Goal: Transaction & Acquisition: Purchase product/service

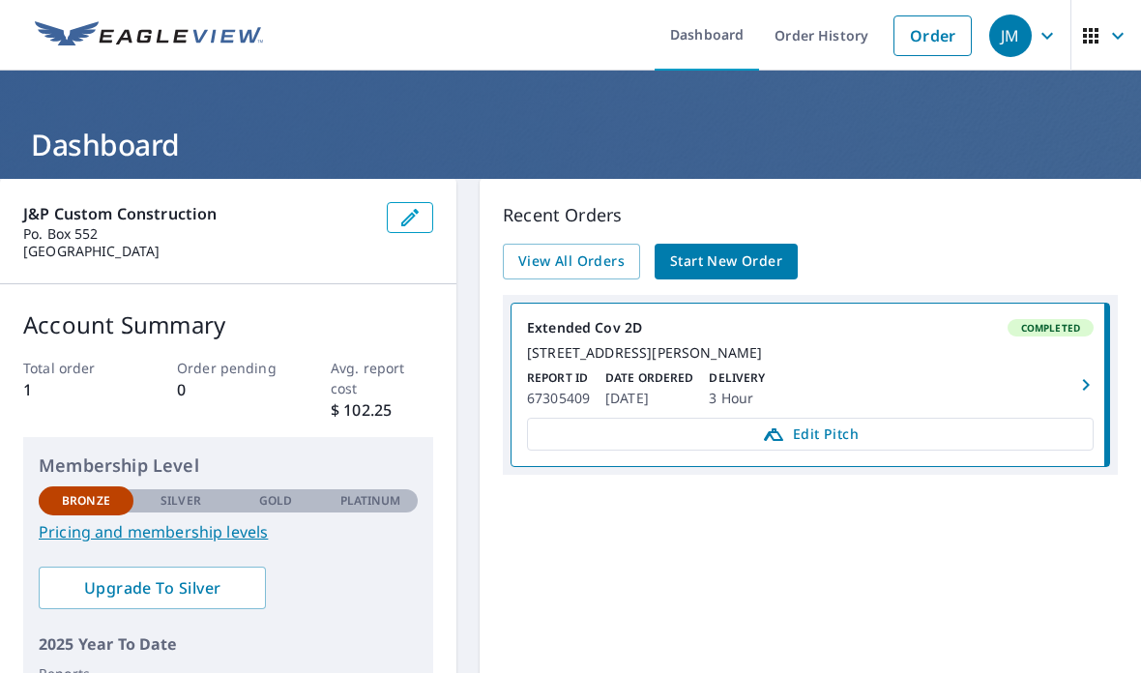
click at [725, 253] on span "Start New Order" at bounding box center [726, 261] width 112 height 24
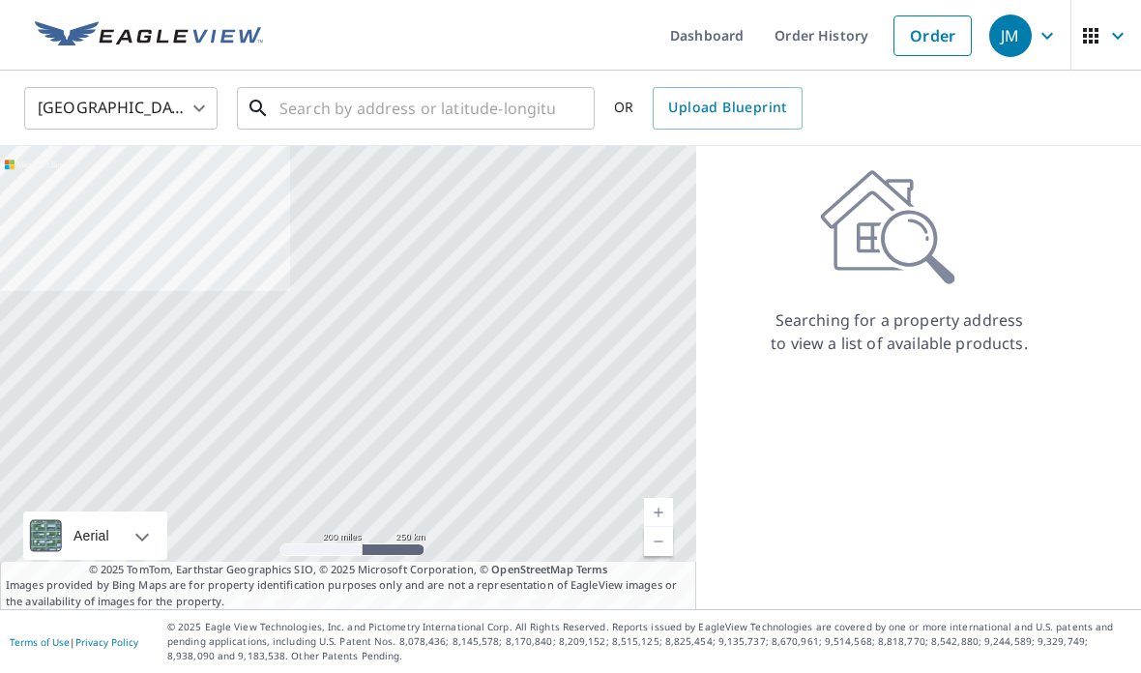
click at [320, 114] on input "text" at bounding box center [416, 108] width 275 height 54
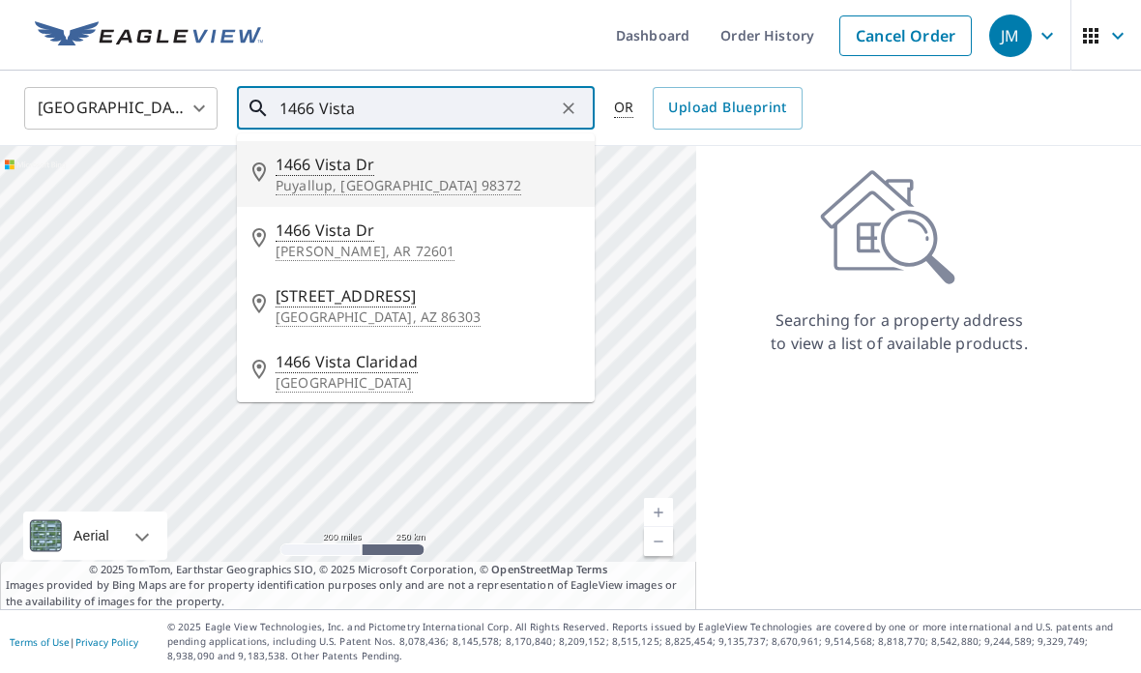
click at [313, 187] on p "Puyallup, [GEOGRAPHIC_DATA] 98372" at bounding box center [427, 185] width 304 height 19
type input "[STREET_ADDRESS][PERSON_NAME]"
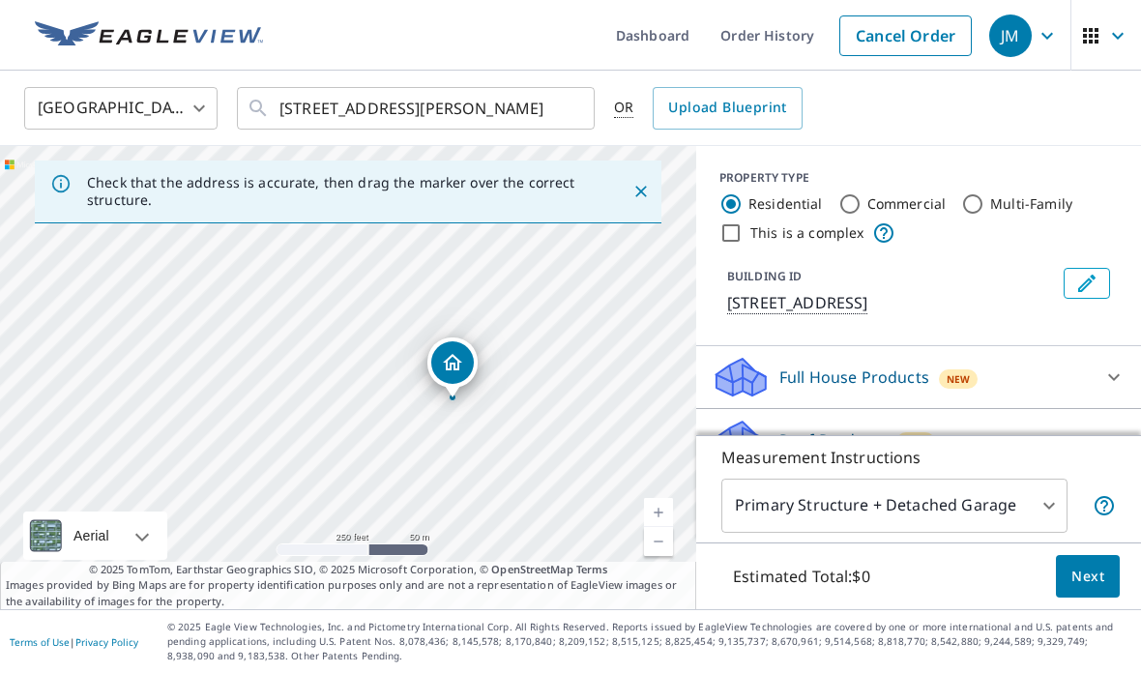
click at [662, 527] on link "Current Level 17, Zoom In" at bounding box center [658, 512] width 29 height 29
click at [669, 527] on link "Current Level 18, Zoom In" at bounding box center [658, 512] width 29 height 29
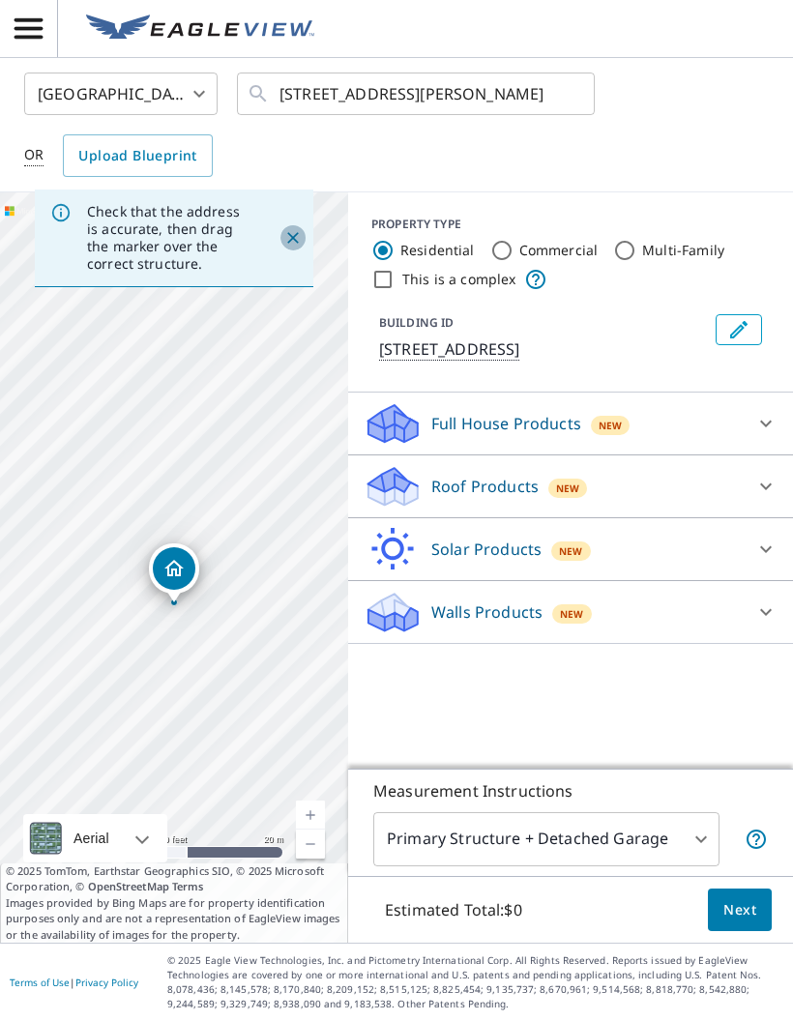
click at [287, 243] on icon "Close" at bounding box center [292, 237] width 19 height 19
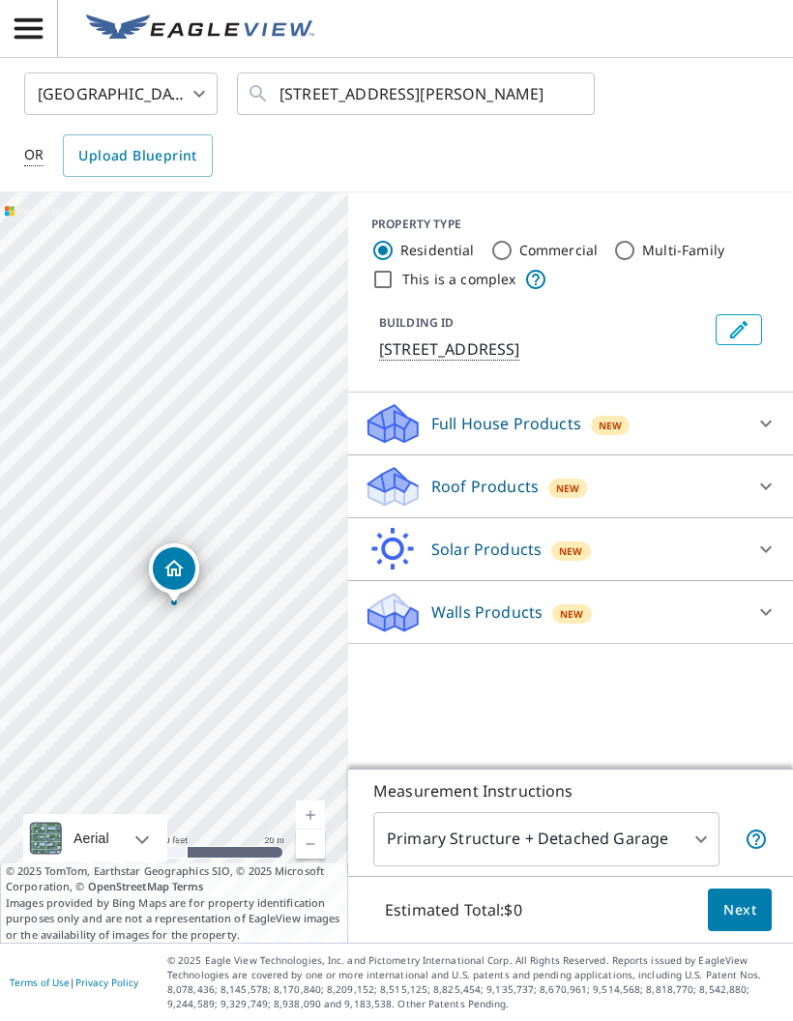
scroll to position [77, 0]
click at [708, 672] on body "JM JM United States US ​ [STREET_ADDRESS][PERSON_NAME] ​ OR Upload Blueprint [S…" at bounding box center [396, 510] width 793 height 1021
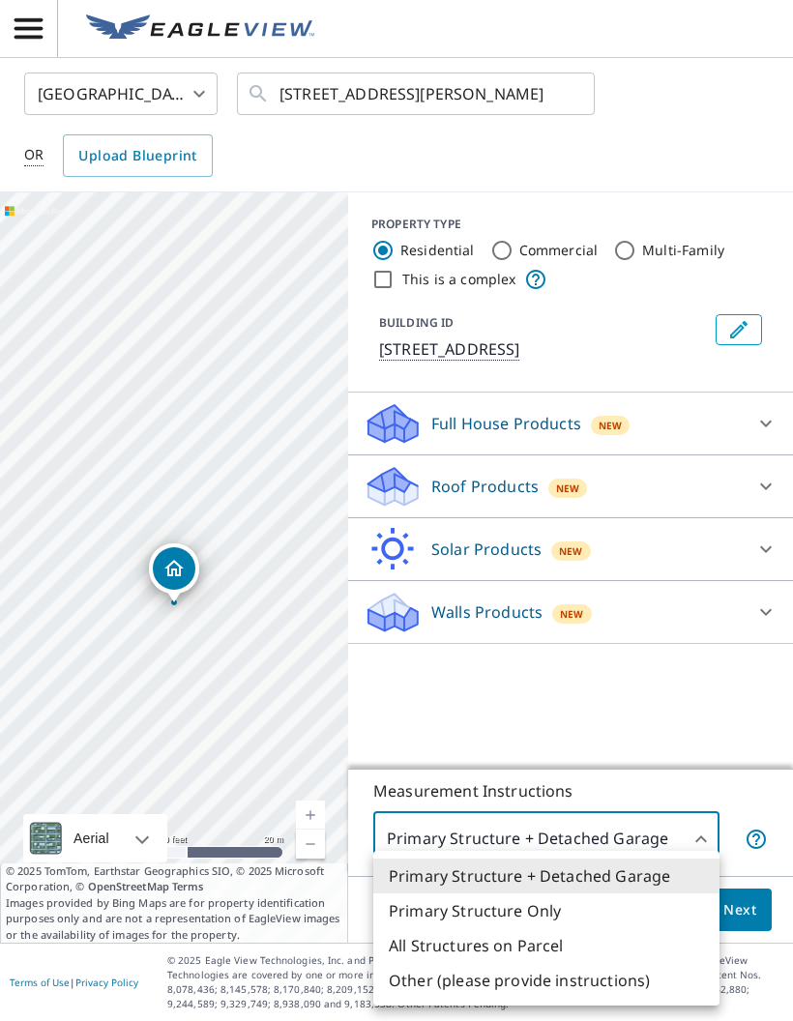
click at [504, 672] on li "Primary Structure Only" at bounding box center [546, 910] width 346 height 35
type input "2"
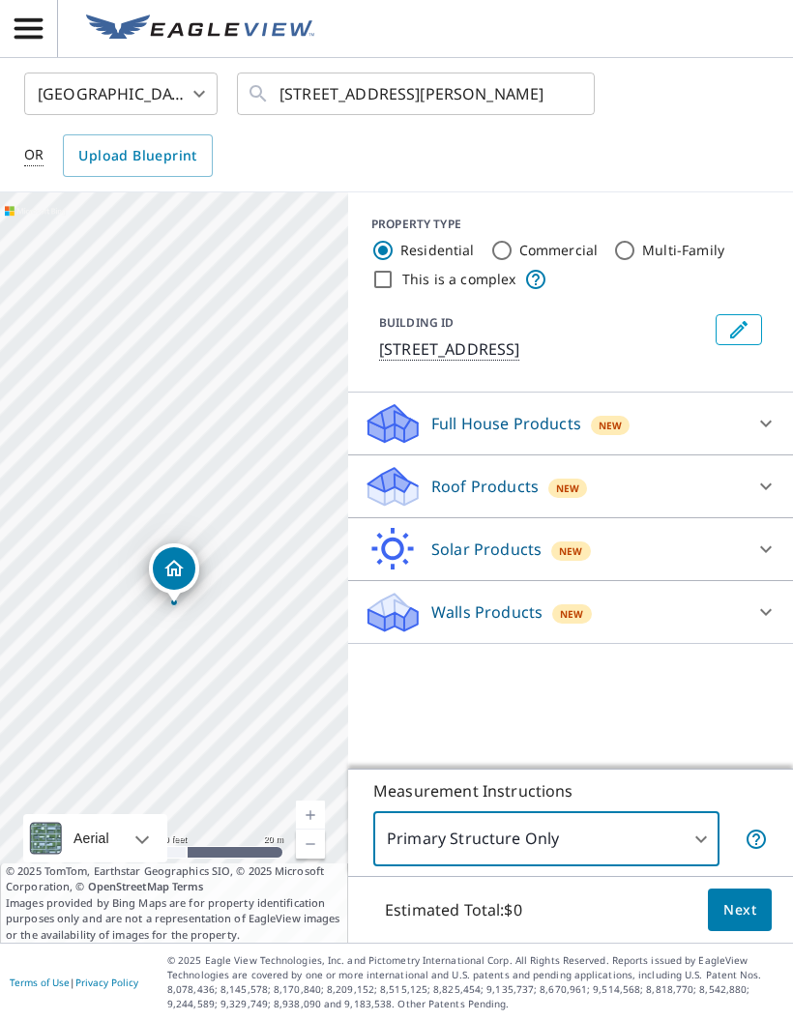
click at [732, 672] on button "Next" at bounding box center [740, 909] width 64 height 43
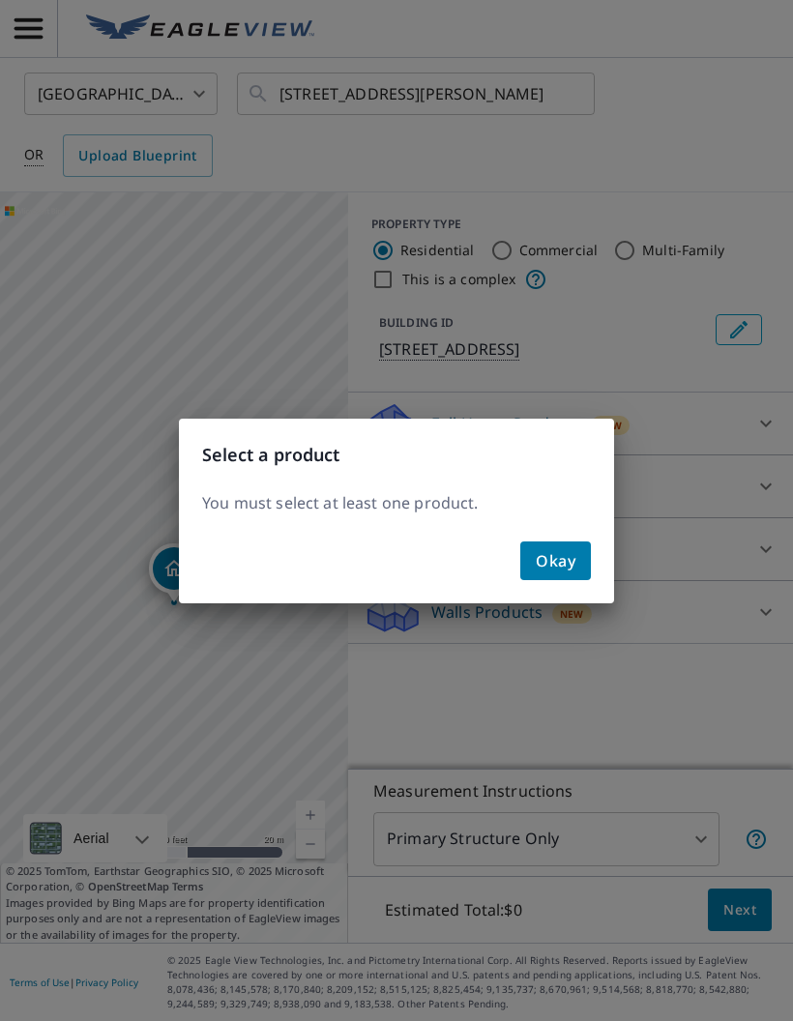
click at [562, 535] on div "Okay" at bounding box center [396, 569] width 435 height 70
click at [565, 572] on span "Okay" at bounding box center [555, 560] width 40 height 27
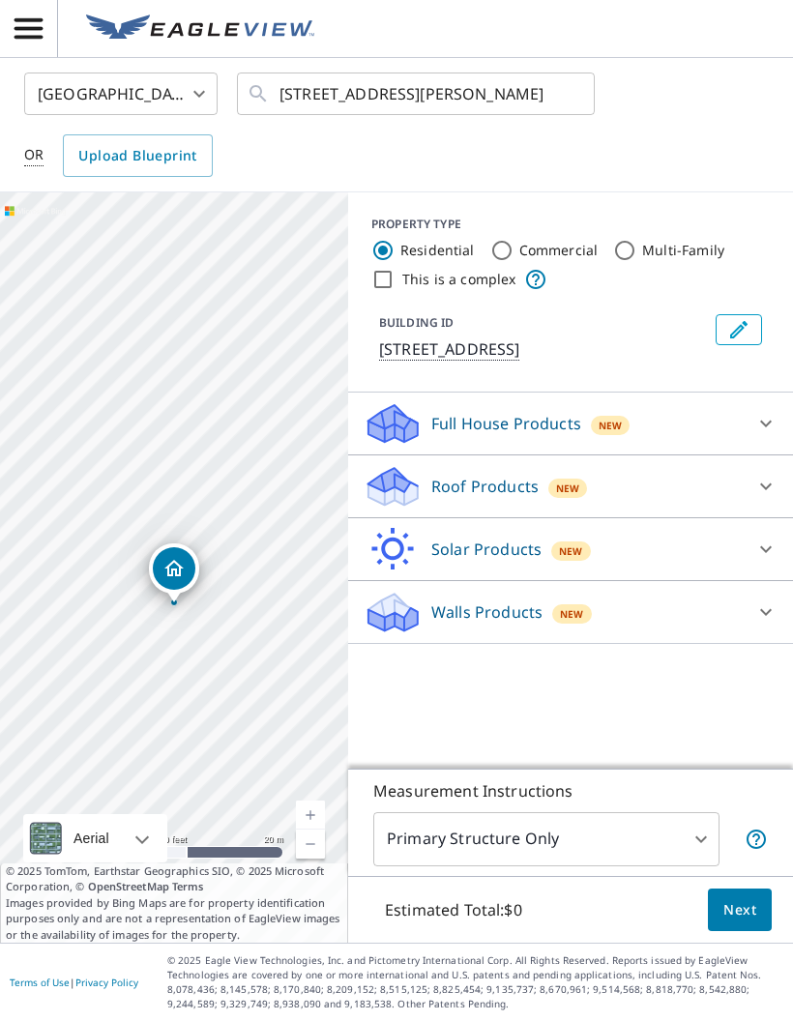
click at [760, 475] on icon at bounding box center [765, 486] width 23 height 23
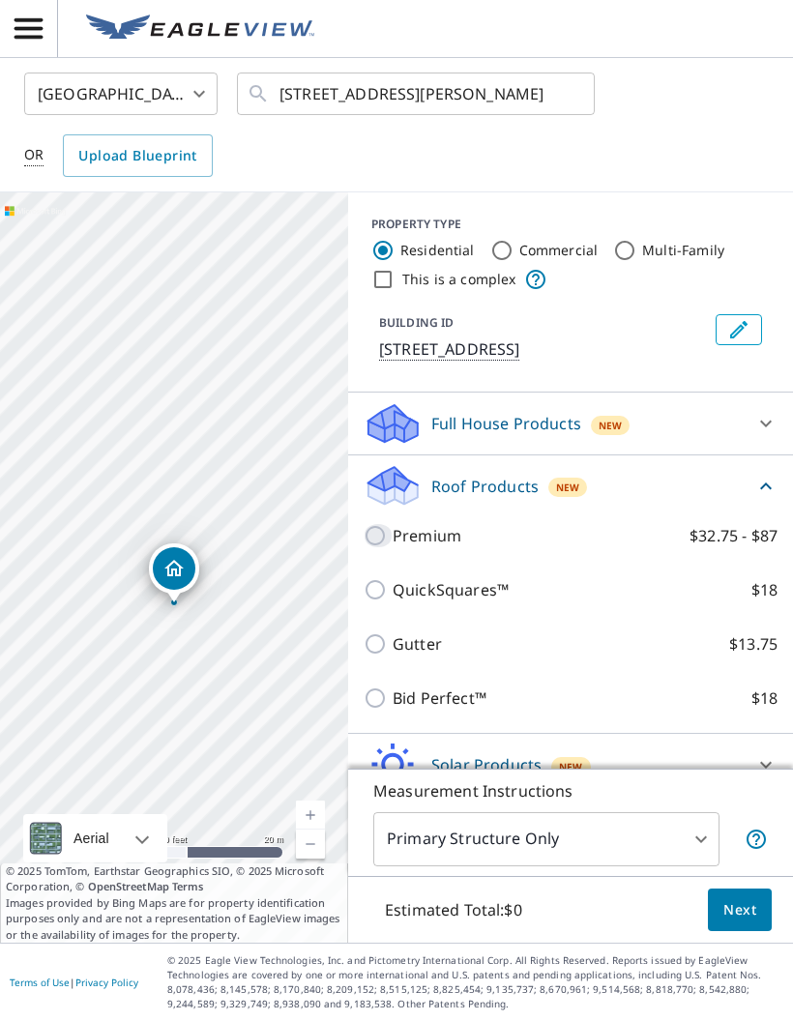
click at [378, 524] on input "Premium $32.75 - $87" at bounding box center [377, 535] width 29 height 23
checkbox input "true"
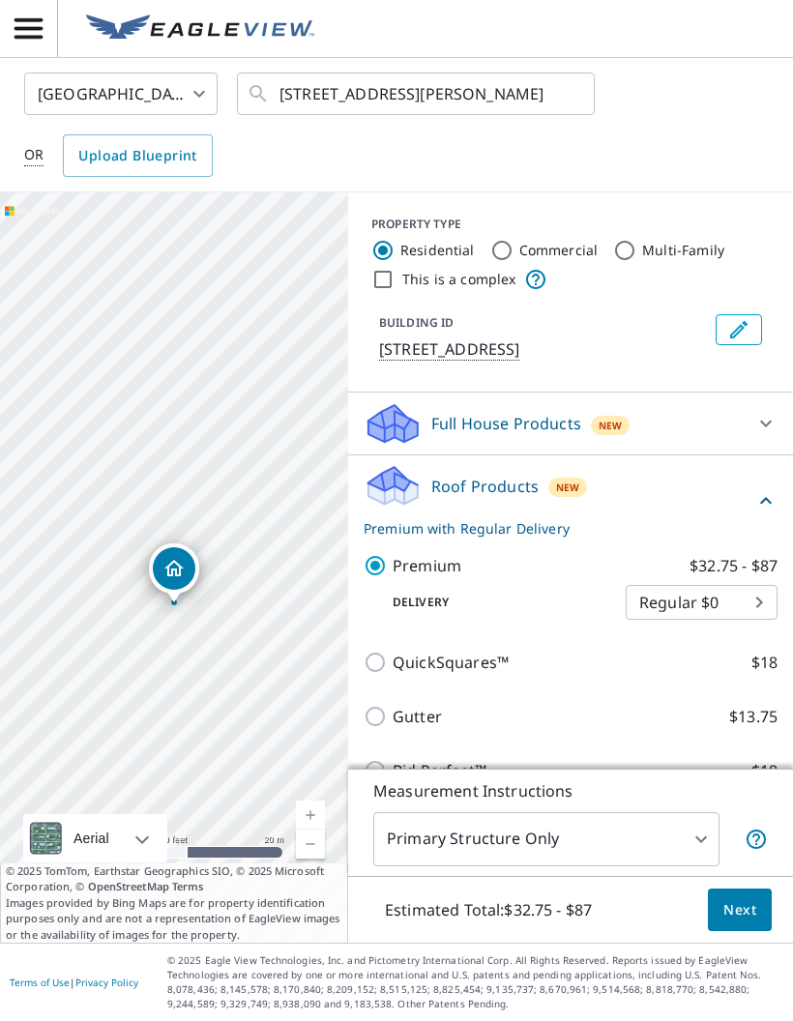
click at [758, 522] on body "JM JM United States US ​ [STREET_ADDRESS][PERSON_NAME] ​ OR Upload Blueprint [S…" at bounding box center [396, 510] width 793 height 1021
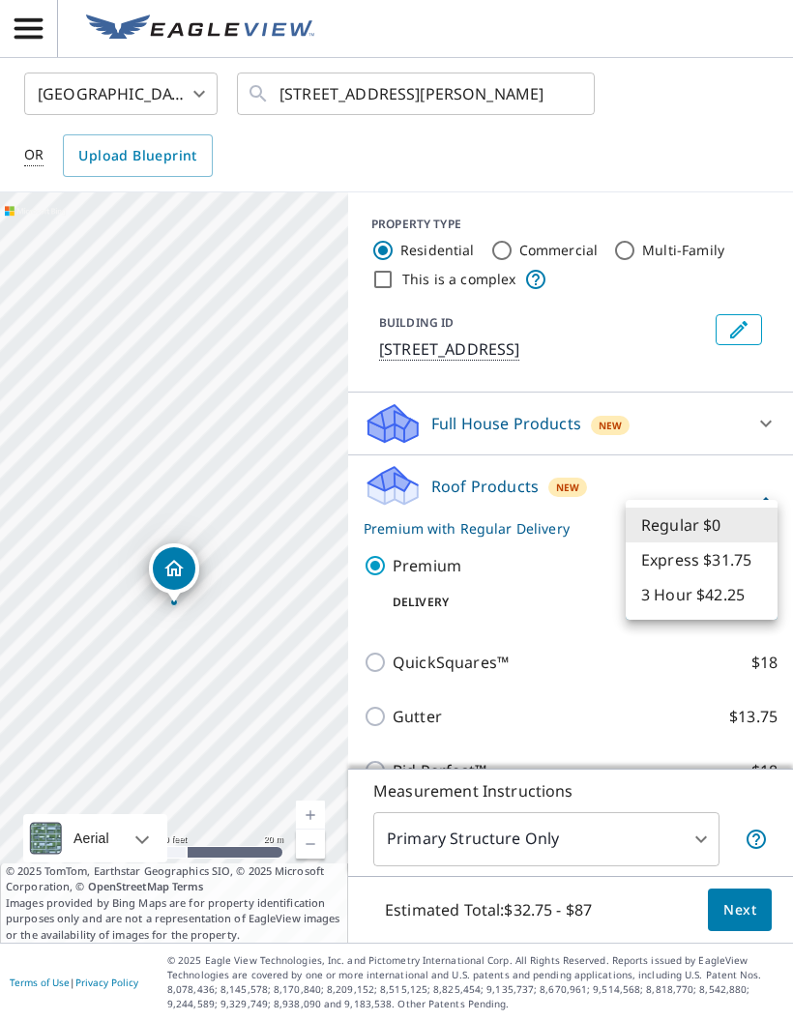
click at [679, 583] on li "3 Hour $42.25" at bounding box center [701, 594] width 152 height 35
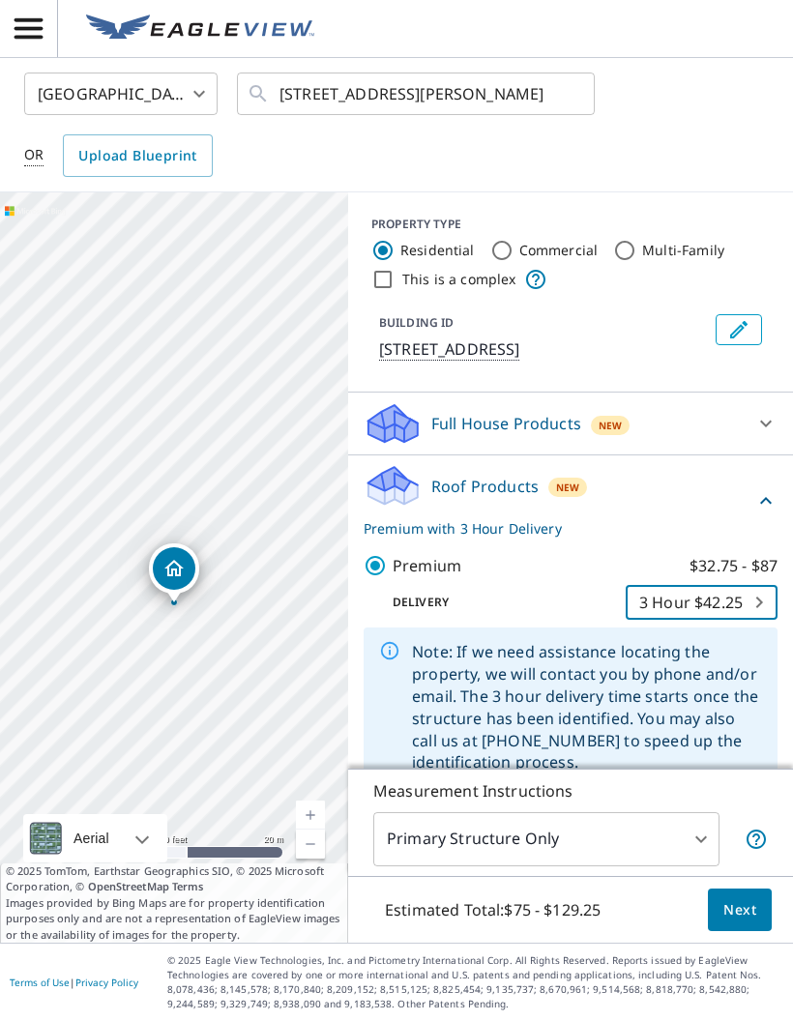
type input "7"
click at [731, 672] on span "Next" at bounding box center [739, 910] width 33 height 24
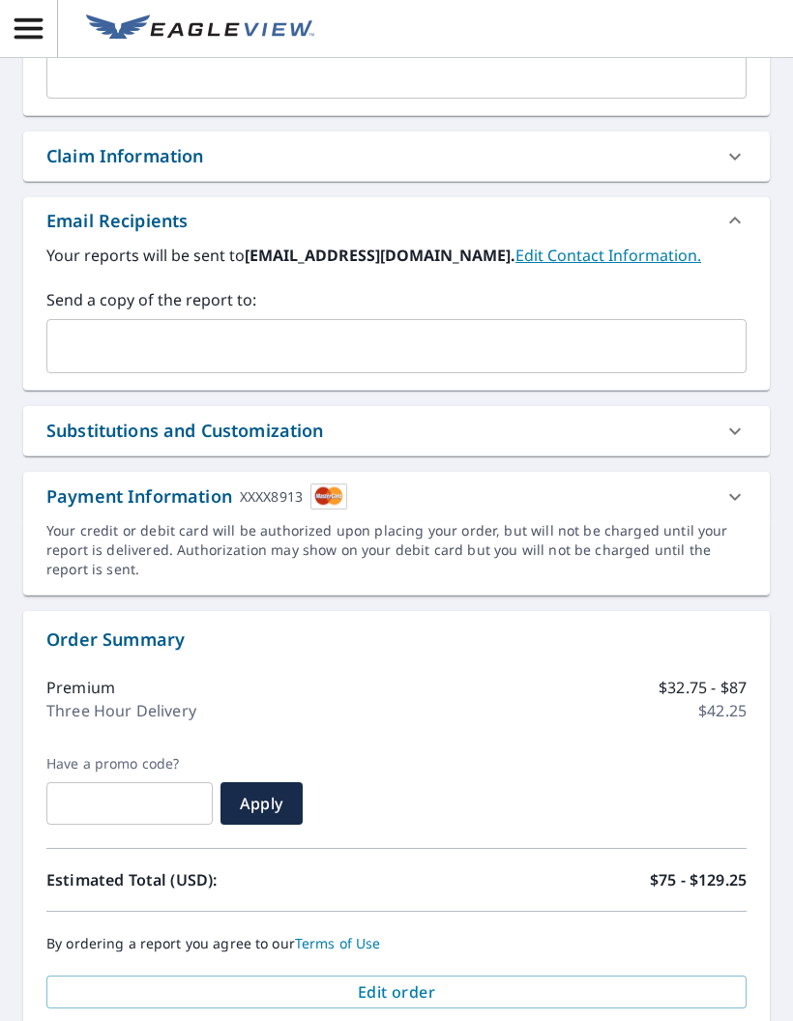
scroll to position [560, 0]
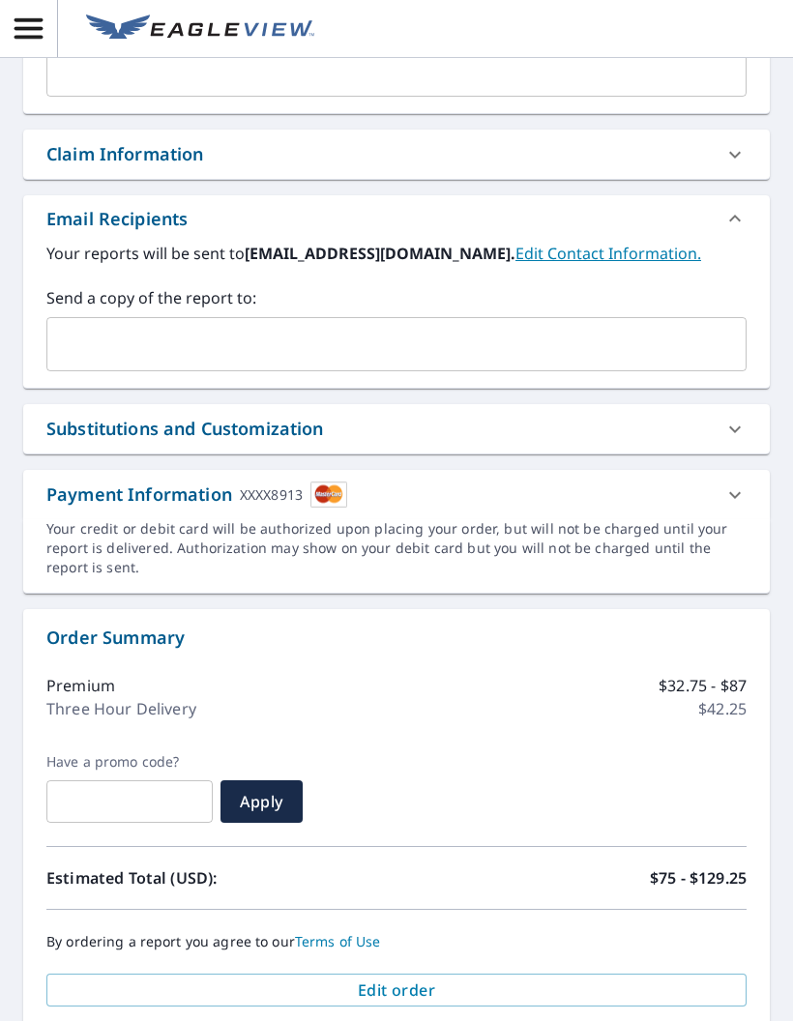
click at [448, 672] on span "Submit order" at bounding box center [396, 1037] width 669 height 21
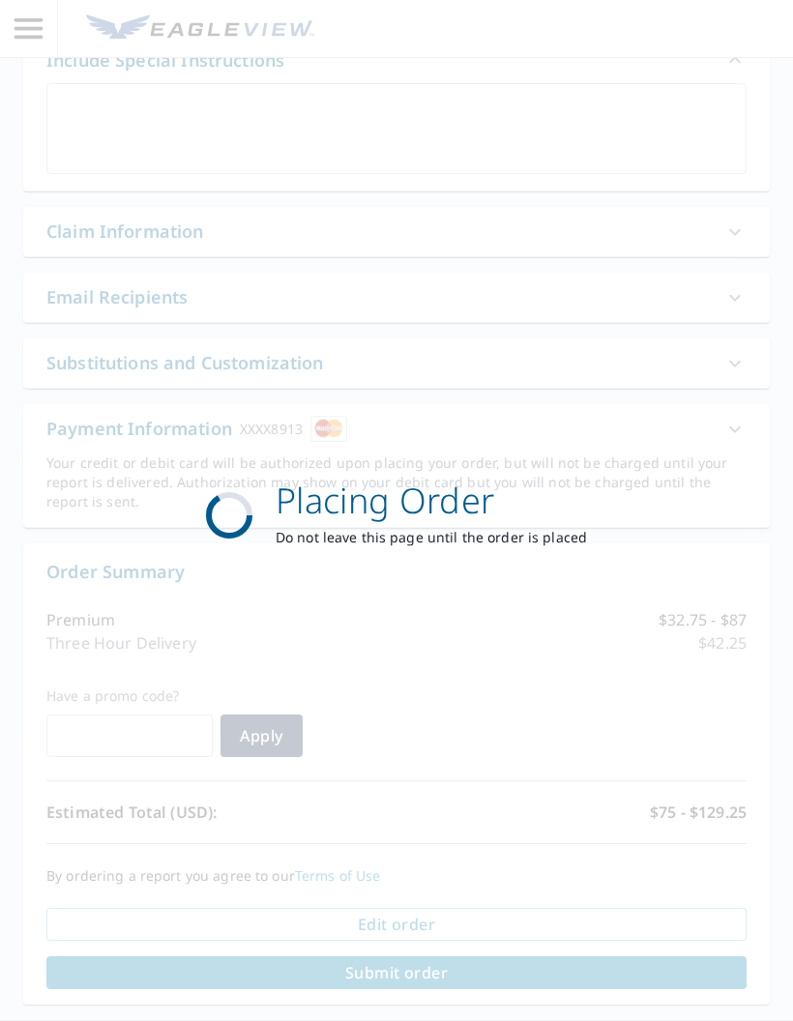
scroll to position [482, 0]
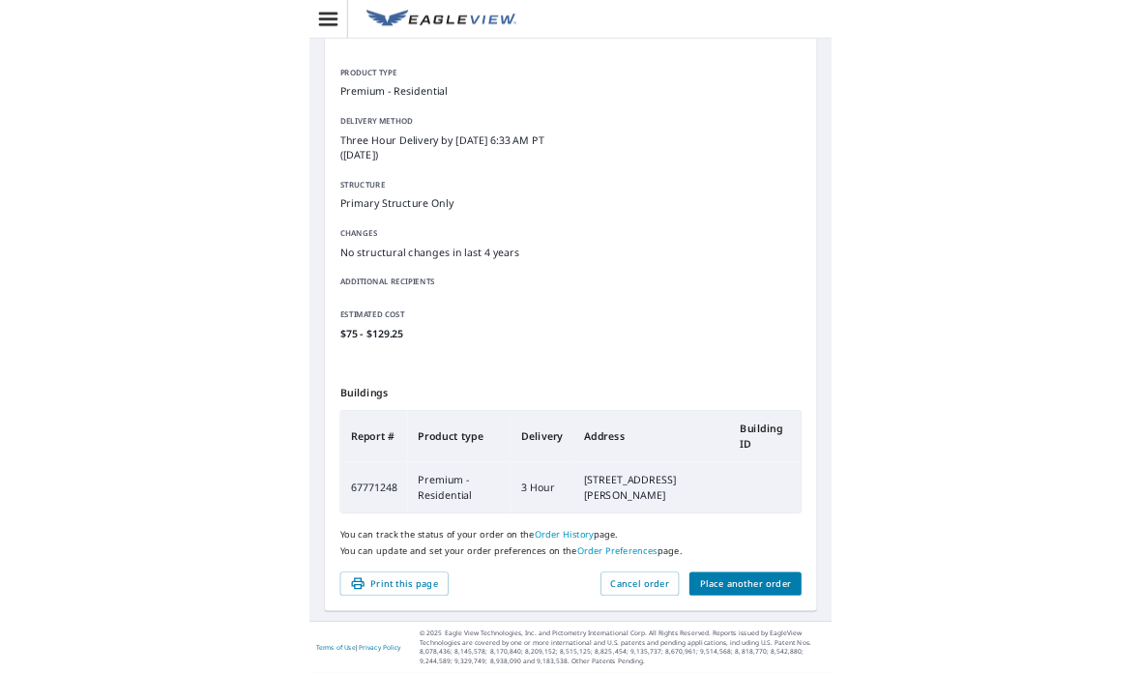
scroll to position [101, 0]
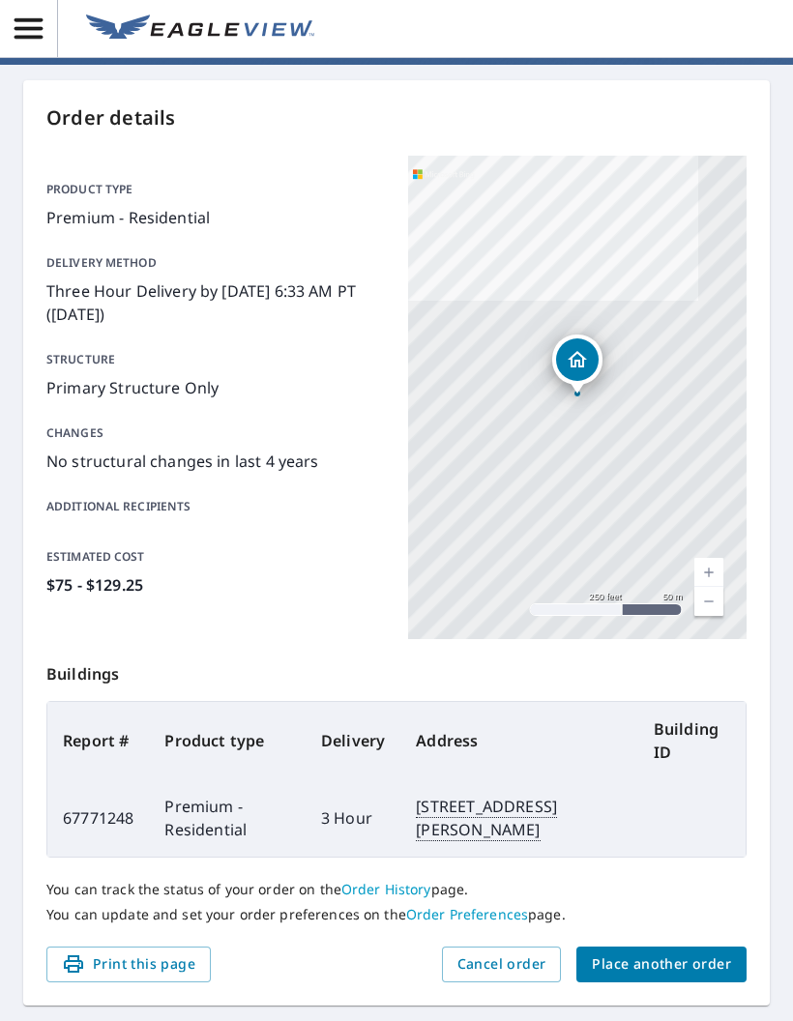
click at [11, 511] on main "Order details Product type Premium - Residential Delivery method Three Hour Del…" at bounding box center [396, 543] width 793 height 956
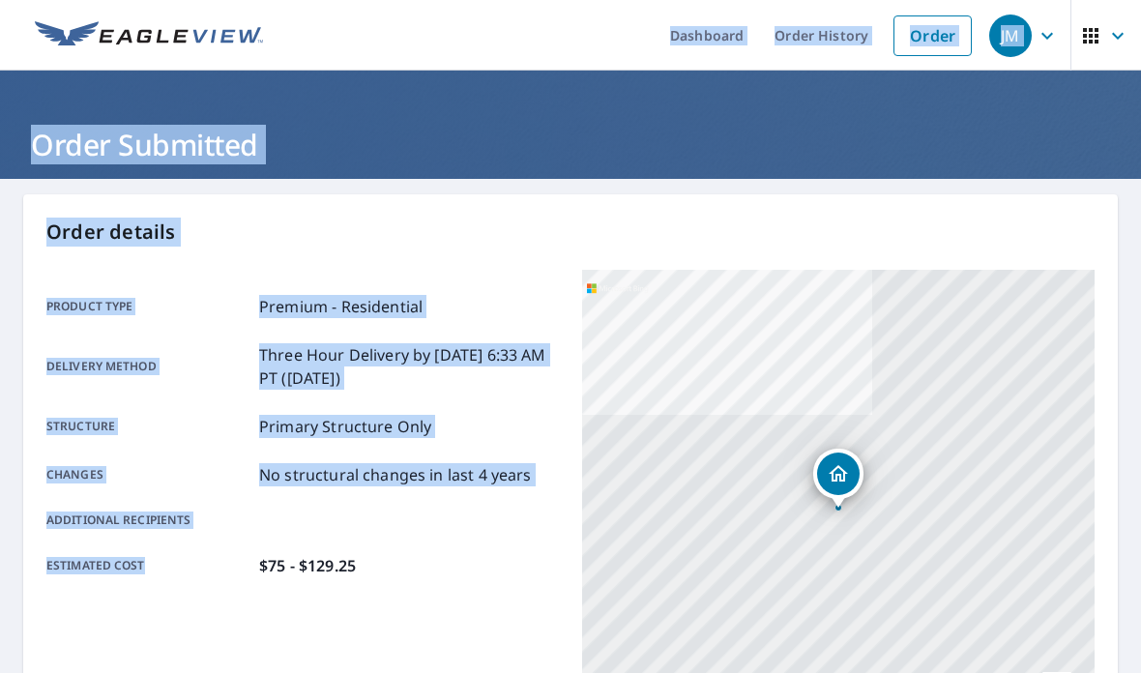
scroll to position [0, 0]
